Goal: Check status: Check status

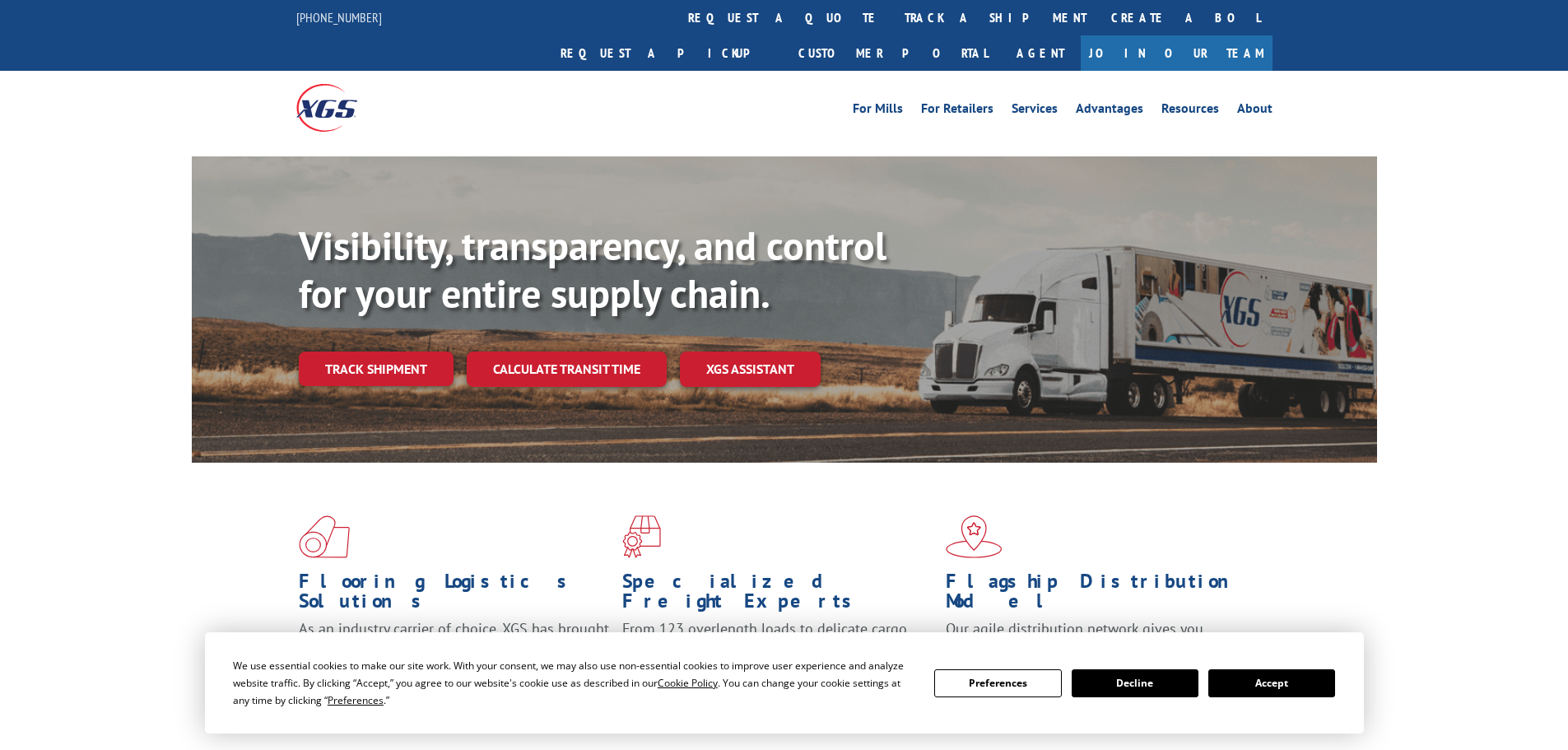
click at [1249, 681] on button "Accept" at bounding box center [1271, 683] width 126 height 28
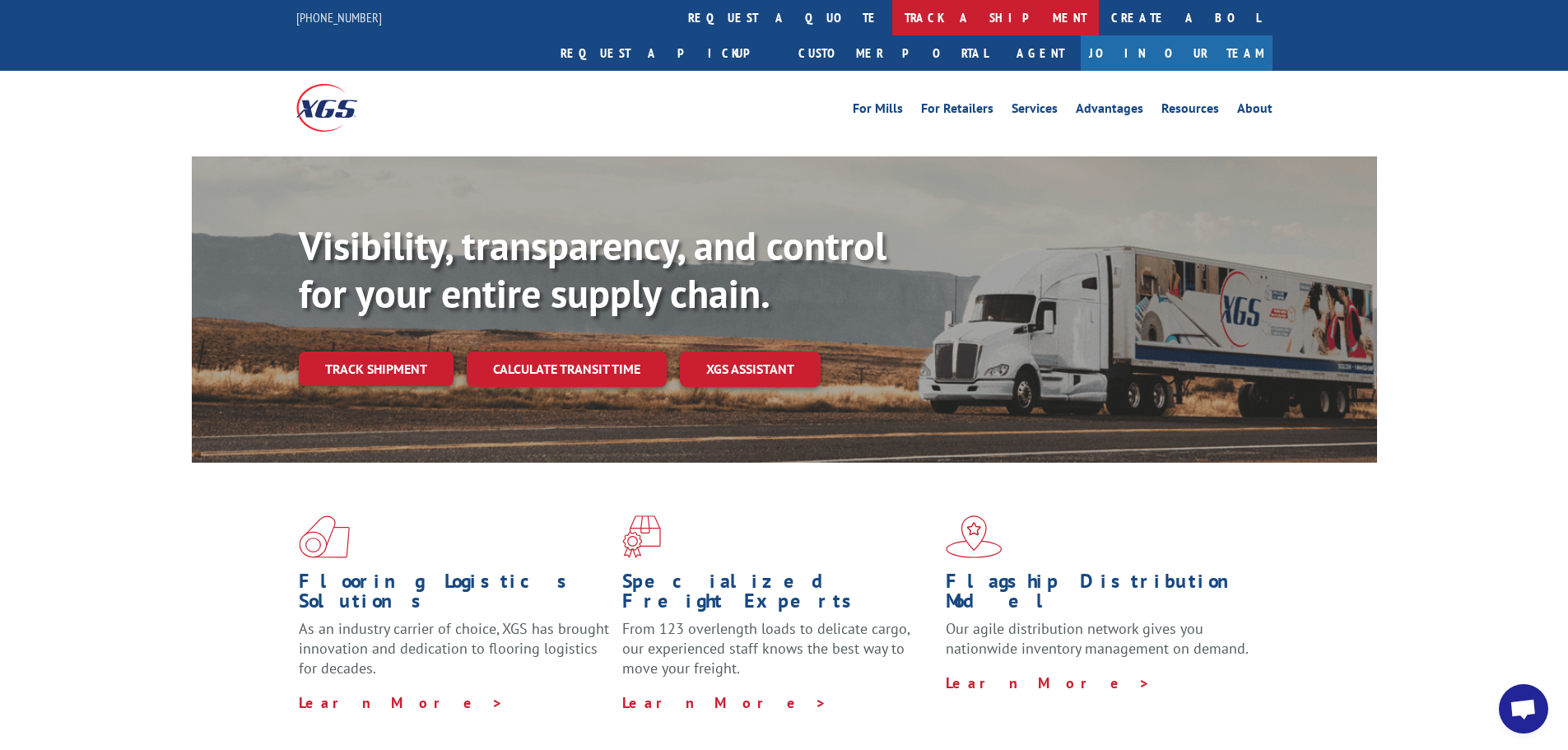
click at [892, 11] on link "track a shipment" at bounding box center [995, 17] width 206 height 35
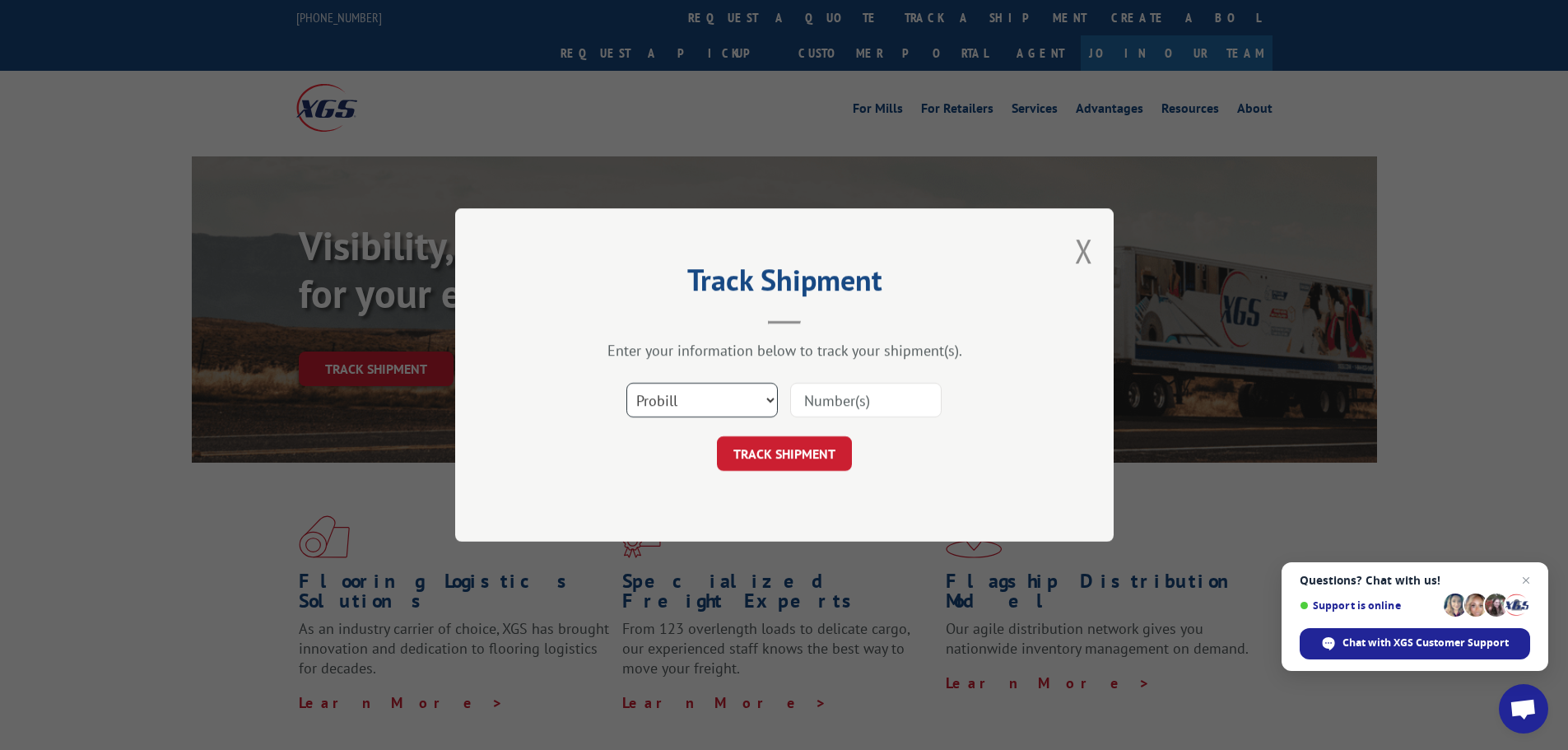
click at [766, 397] on select "Select category... Probill BOL PO" at bounding box center [702, 400] width 151 height 34
select select "bol"
click at [626, 383] on select "Select category... Probill BOL PO" at bounding box center [702, 400] width 151 height 34
click at [876, 404] on input at bounding box center [866, 400] width 151 height 34
paste input "6009118"
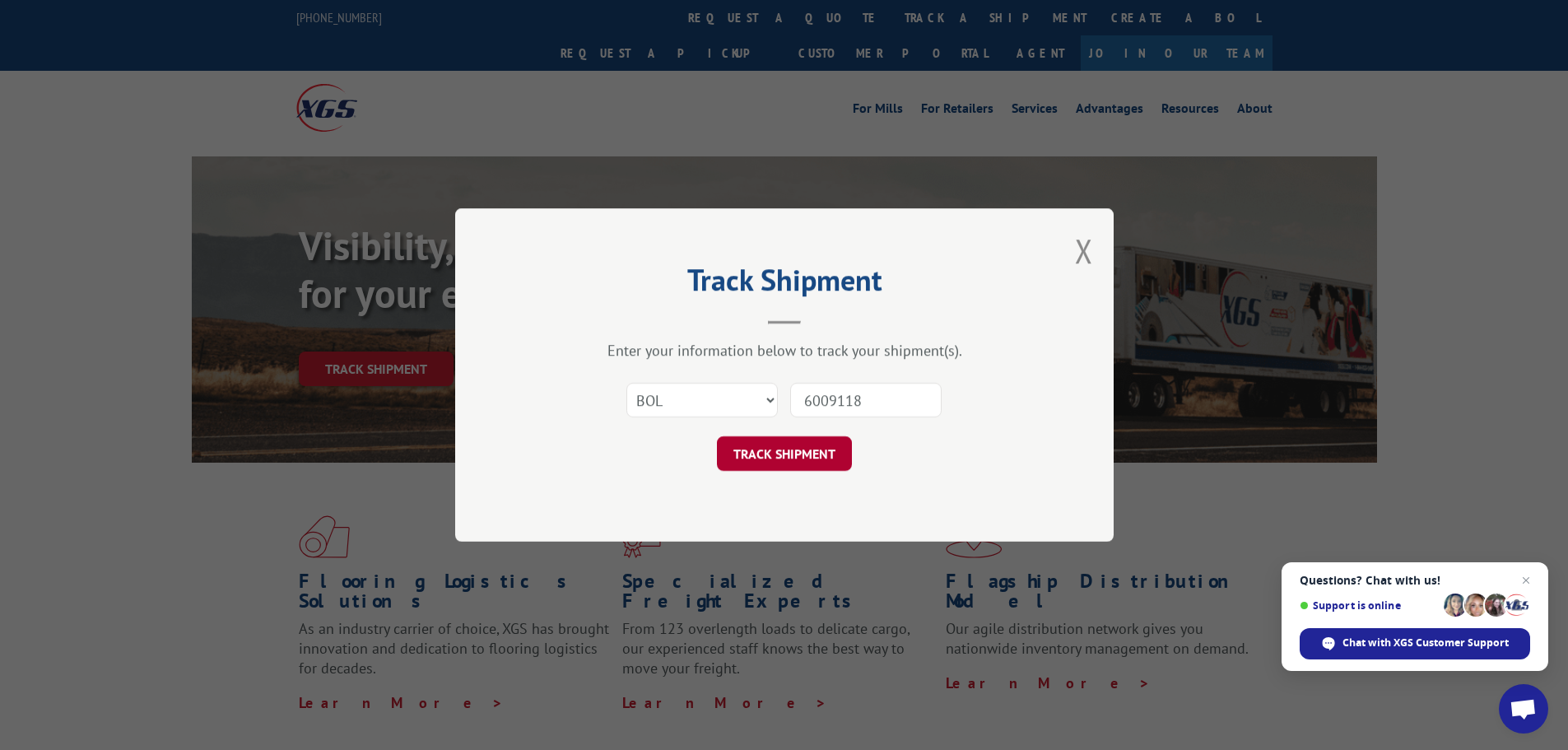
type input "6009118"
click at [759, 450] on button "TRACK SHIPMENT" at bounding box center [784, 453] width 135 height 34
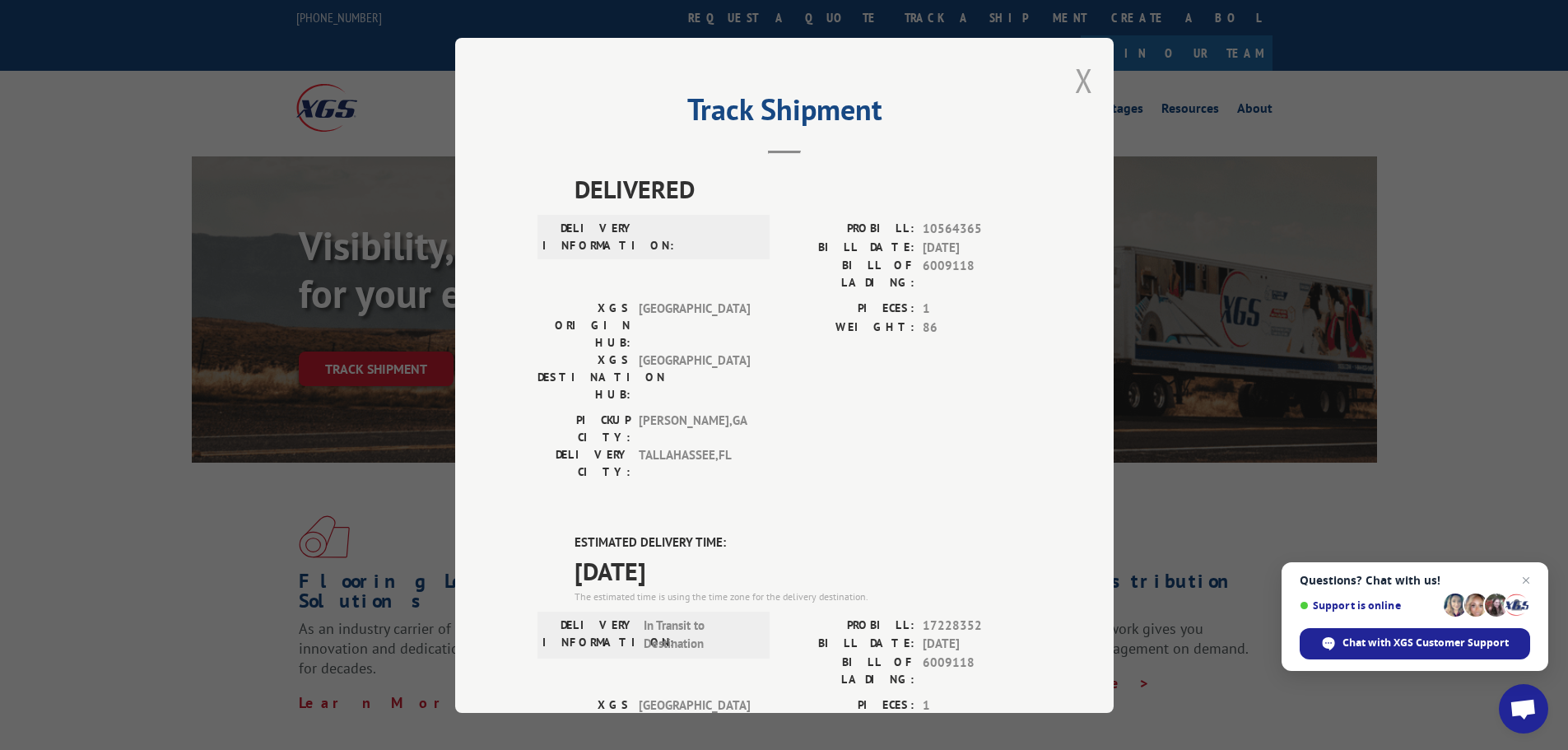
click at [1082, 83] on button "Close modal" at bounding box center [1084, 80] width 18 height 44
